Goal: Transaction & Acquisition: Purchase product/service

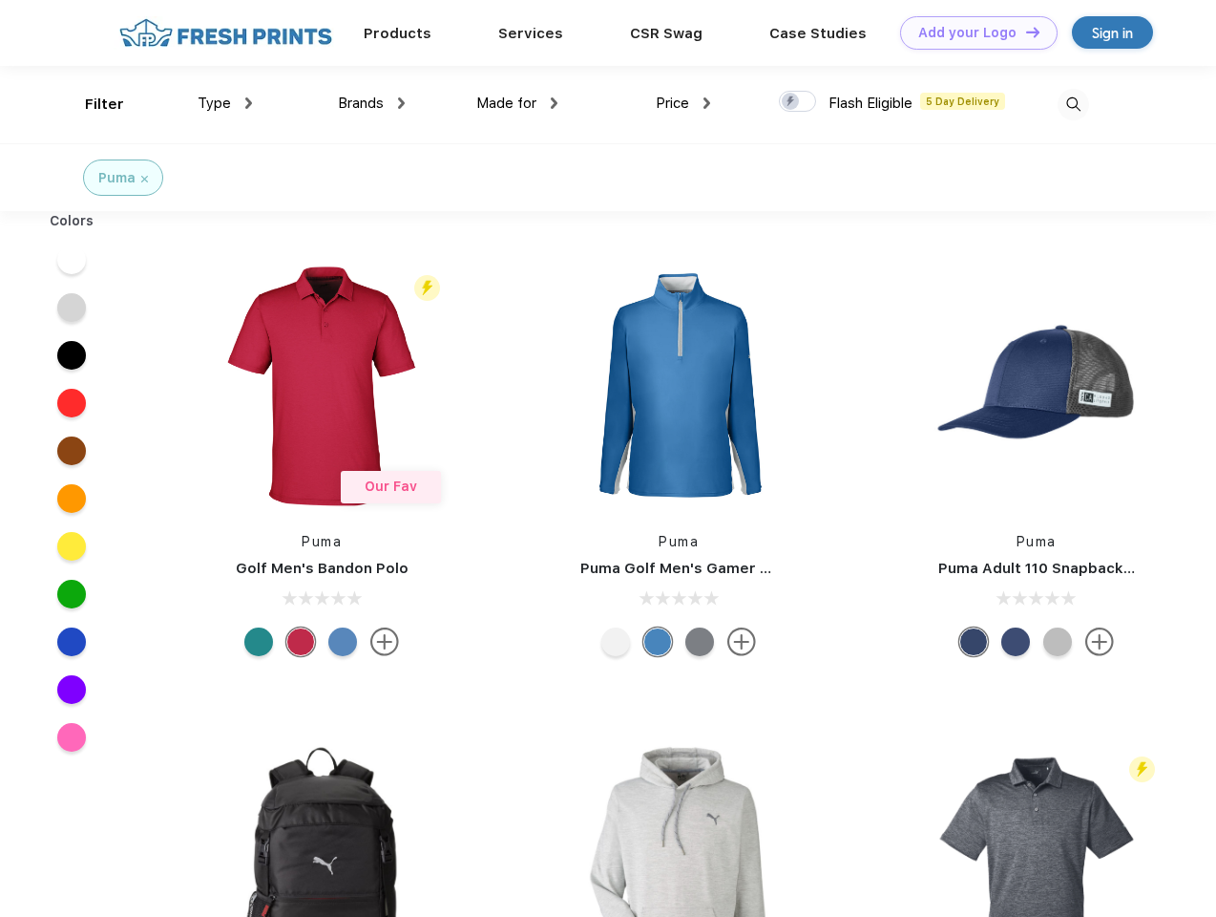
scroll to position [1, 0]
click at [972, 32] on link "Add your Logo Design Tool" at bounding box center [979, 32] width 158 height 33
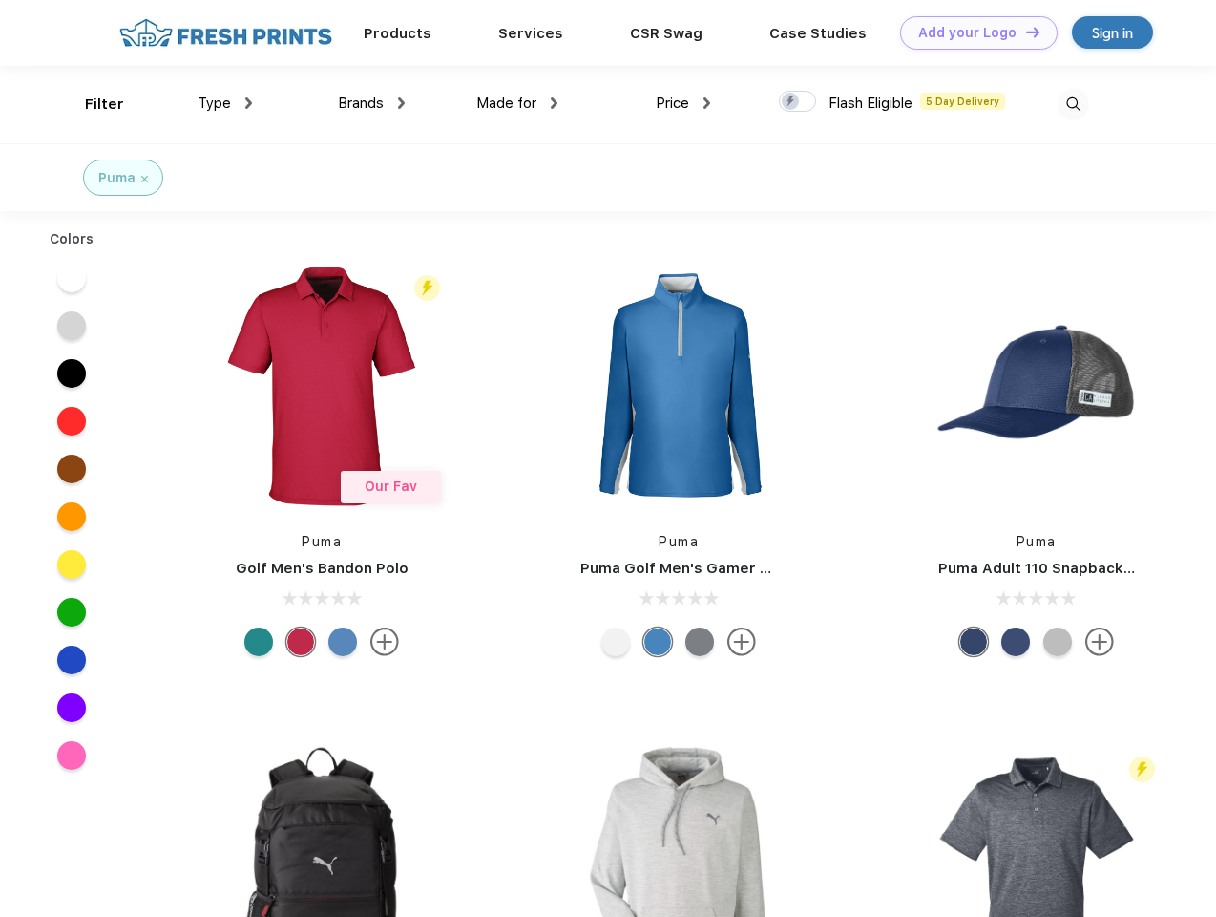
click at [0, 0] on div "Design Tool" at bounding box center [0, 0] width 0 height 0
click at [1024, 32] on link "Add your Logo Design Tool" at bounding box center [979, 32] width 158 height 33
click at [92, 104] on div "Filter" at bounding box center [104, 105] width 39 height 22
click at [225, 103] on span "Type" at bounding box center [214, 103] width 33 height 17
click at [371, 103] on span "Brands" at bounding box center [361, 103] width 46 height 17
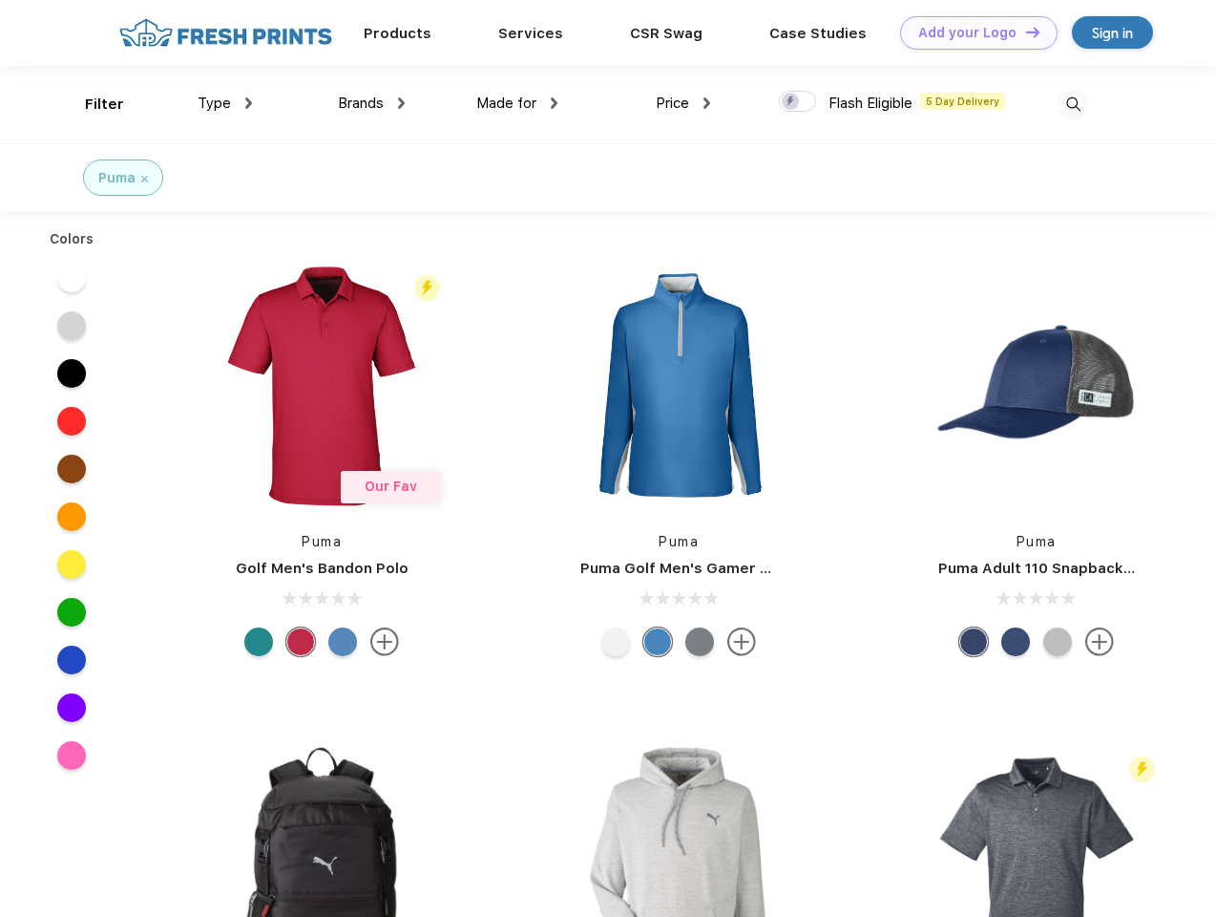
click at [517, 103] on span "Made for" at bounding box center [506, 103] width 60 height 17
click at [684, 103] on span "Price" at bounding box center [672, 103] width 33 height 17
click at [798, 102] on div at bounding box center [797, 101] width 37 height 21
click at [791, 102] on input "checkbox" at bounding box center [785, 96] width 12 height 12
click at [1073, 104] on img at bounding box center [1074, 105] width 32 height 32
